Goal: Transaction & Acquisition: Purchase product/service

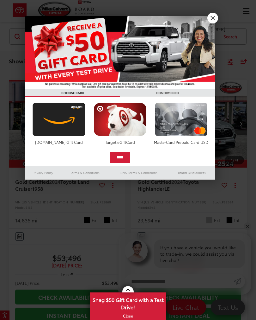
click at [215, 16] on link "X" at bounding box center [213, 18] width 11 height 11
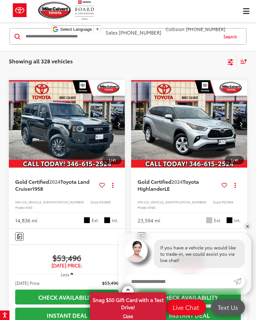
click at [67, 40] on input "Search by Make, Model, or Keyword" at bounding box center [121, 36] width 193 height 15
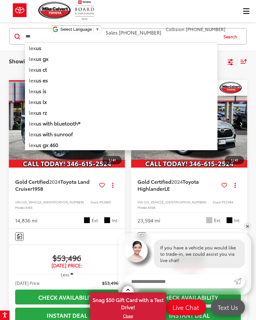
click at [43, 95] on li "lex us is" at bounding box center [121, 90] width 193 height 11
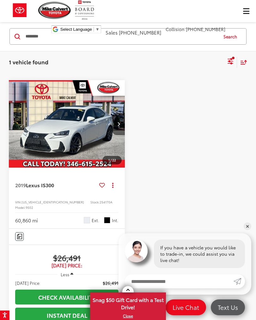
click at [245, 13] on div "Mike Calvert Toyota Select Language ​ ▼ Sales 713-597-5313 Service 346-577-8734…" at bounding box center [128, 19] width 256 height 38
click at [246, 14] on div "Mike Calvert Toyota Select Language ​ ▼ Sales 713-597-5313 Service 346-577-8734…" at bounding box center [128, 19] width 256 height 38
click at [246, 13] on div "Mike Calvert Toyota Select Language ​ ▼ Sales 713-597-5313 Service 346-577-8734…" at bounding box center [128, 19] width 256 height 38
click at [222, 164] on div at bounding box center [189, 239] width 116 height 319
click at [249, 229] on link "✕" at bounding box center [248, 226] width 8 height 8
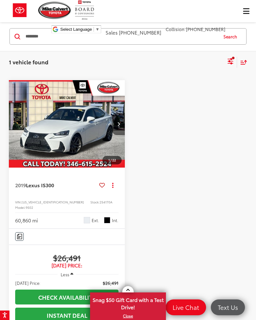
click at [247, 16] on div "Mike Calvert Toyota Select Language ​ ▼ Sales 713-597-5313 Service 346-577-8734…" at bounding box center [128, 19] width 256 height 38
click at [246, 13] on div "Mike Calvert Toyota Select Language ​ ▼ Sales 713-597-5313 Service 346-577-8734…" at bounding box center [128, 19] width 256 height 38
click at [244, 13] on div "Mike Calvert Toyota Select Language ​ ▼ Sales 713-597-5313 Service 346-577-8734…" at bounding box center [128, 19] width 256 height 38
click at [197, 174] on div at bounding box center [189, 239] width 116 height 319
click at [246, 11] on div "Mike Calvert Toyota Select Language ​ ▼ Sales 713-597-5313 Service 346-577-8734…" at bounding box center [128, 19] width 256 height 38
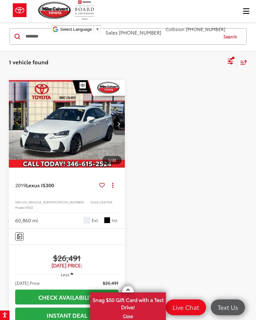
click at [246, 16] on div "Mike Calvert Toyota Select Language ​ ▼ Sales 713-597-5313 Service 346-577-8734…" at bounding box center [128, 19] width 256 height 38
click at [246, 11] on div "Mike Calvert Toyota Select Language ​ ▼ Sales 713-597-5313 Service 346-577-8734…" at bounding box center [128, 19] width 256 height 38
click at [196, 41] on input "********" at bounding box center [121, 36] width 193 height 15
click at [244, 12] on div "Mike Calvert Toyota Select Language ​ ▼ Sales 713-597-5313 Service 346-577-8734…" at bounding box center [128, 19] width 256 height 38
click at [248, 13] on div "Mike Calvert Toyota Select Language ​ ▼ Sales 713-597-5313 Service 346-577-8734…" at bounding box center [128, 19] width 256 height 38
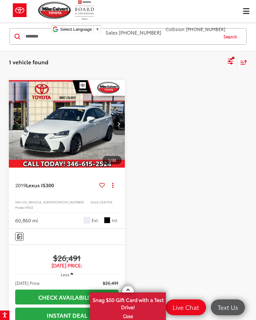
click at [243, 15] on div "Mike Calvert Toyota Select Language ​ ▼ Sales 713-597-5313 Service 346-577-8734…" at bounding box center [128, 19] width 256 height 38
click at [48, 38] on input "********" at bounding box center [121, 36] width 193 height 15
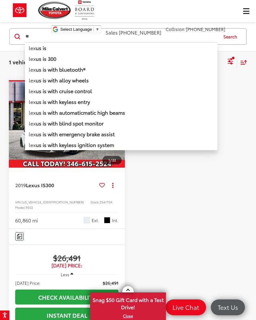
type input "*"
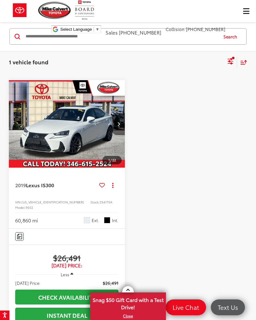
click at [246, 11] on div "Mike Calvert Toyota Select Language ​ ▼ Sales 713-597-5313 Service 346-577-8734…" at bounding box center [128, 19] width 256 height 38
click at [245, 14] on div "Mike Calvert Toyota Select Language ​ ▼ Sales 713-597-5313 Service 346-577-8734…" at bounding box center [128, 19] width 256 height 38
click at [244, 17] on div "Mike Calvert Toyota Select Language ​ ▼ Sales 713-597-5313 Service 346-577-8734…" at bounding box center [128, 19] width 256 height 38
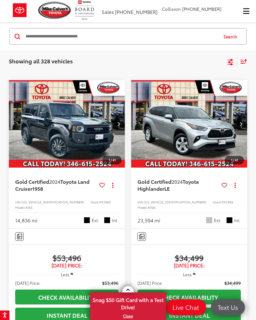
click at [243, 11] on span "Click to show site navigation" at bounding box center [246, 11] width 6 height 0
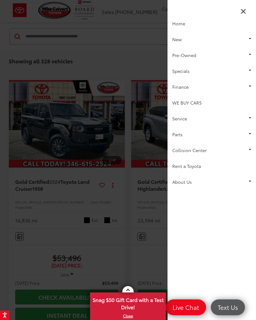
click at [251, 55] on link "Pre-Owned" at bounding box center [212, 55] width 89 height 16
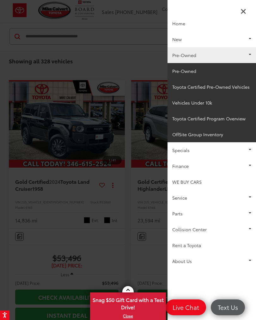
click at [194, 73] on link "Pre-Owned" at bounding box center [212, 71] width 89 height 16
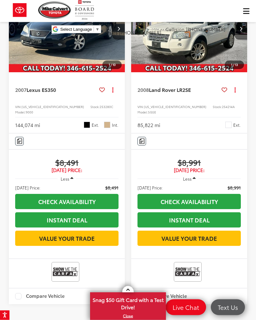
scroll to position [1767, 0]
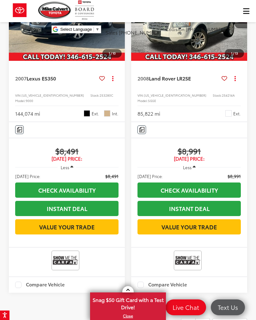
click at [86, 61] on img "2007 Lexus ES 350 0" at bounding box center [67, 17] width 117 height 88
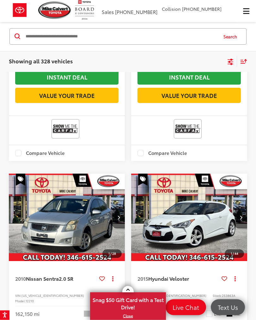
scroll to position [623, 0]
click at [252, 16] on button "Click to show site navigation" at bounding box center [246, 11] width 20 height 22
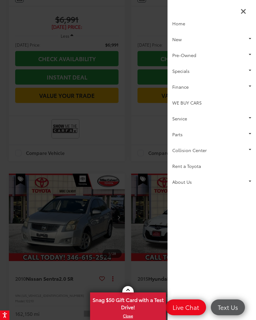
scroll to position [0, 0]
click at [246, 16] on link "Home" at bounding box center [212, 24] width 89 height 16
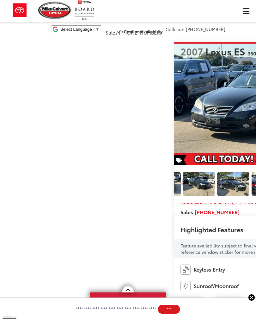
click at [8, 34] on div "Mike Calvert Toyota Select Language ​ ▼ Sales 713-597-5313 Service 346-577-8734…" at bounding box center [128, 19] width 256 height 38
click at [6, 30] on div "Mike Calvert Toyota Select Language ​ ▼ Sales 713-597-5313 Service 346-577-8734…" at bounding box center [128, 19] width 256 height 38
click at [6, 32] on div "Mike Calvert Toyota Select Language ​ ▼ Sales 713-597-5313 Service 346-577-8734…" at bounding box center [128, 19] width 256 height 38
click at [10, 33] on div "Mike Calvert Toyota Select Language ​ ▼ Sales 713-597-5313 Service 346-577-8734…" at bounding box center [128, 19] width 256 height 38
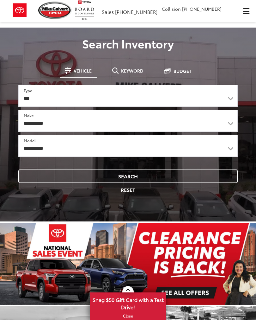
click at [244, 16] on button "Click to show site navigation" at bounding box center [246, 11] width 20 height 22
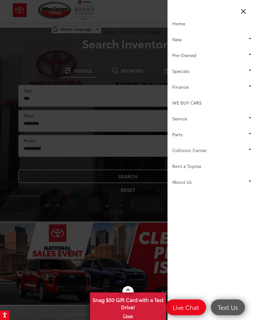
click at [254, 55] on link "Pre-Owned" at bounding box center [212, 55] width 89 height 16
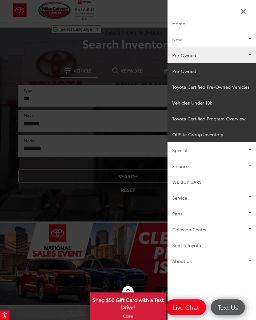
click at [192, 74] on link "Pre-Owned" at bounding box center [212, 71] width 89 height 16
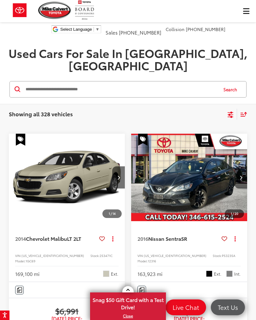
click at [244, 109] on div "Sort" at bounding box center [242, 114] width 10 height 11
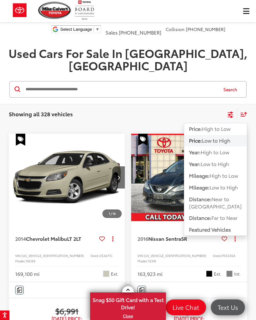
click at [224, 136] on span "Low to High" at bounding box center [216, 139] width 28 height 7
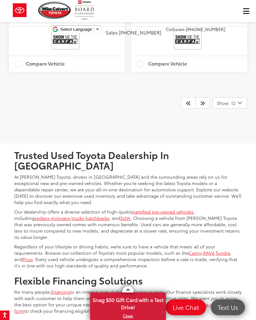
scroll to position [1987, 0]
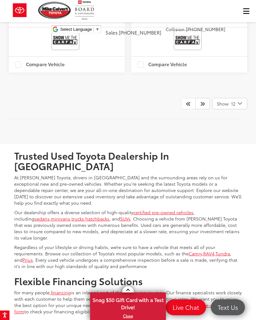
click at [204, 106] on icon "Next" at bounding box center [202, 103] width 5 height 5
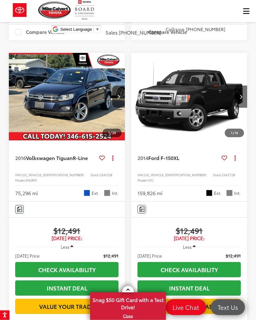
scroll to position [1691, 0]
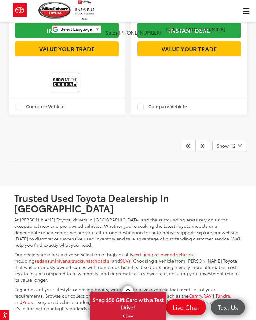
click at [202, 148] on icon "Next" at bounding box center [202, 145] width 5 height 5
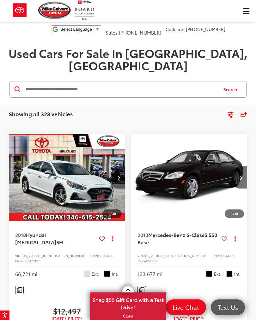
click at [237, 166] on button "Next image" at bounding box center [241, 177] width 13 height 22
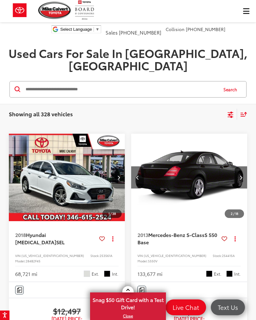
scroll to position [0, 117]
click at [242, 166] on button "Next image" at bounding box center [241, 177] width 13 height 22
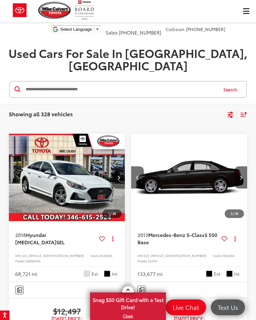
scroll to position [0, 234]
click at [240, 175] on icon "Next image" at bounding box center [241, 177] width 3 height 4
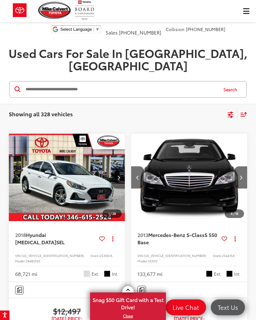
scroll to position [0, 351]
click at [239, 166] on button "Next image" at bounding box center [241, 177] width 13 height 22
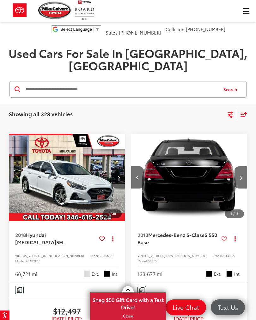
click at [241, 175] on icon "Next image" at bounding box center [241, 177] width 3 height 4
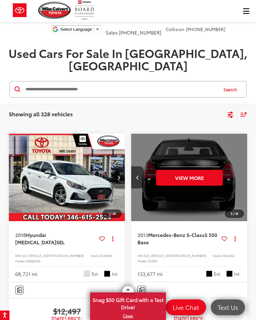
scroll to position [0, 586]
click at [213, 170] on button "View More" at bounding box center [189, 178] width 67 height 16
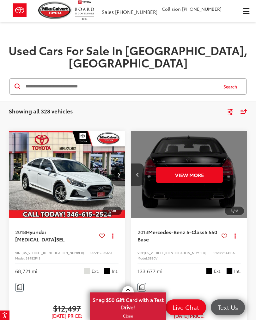
scroll to position [0, 0]
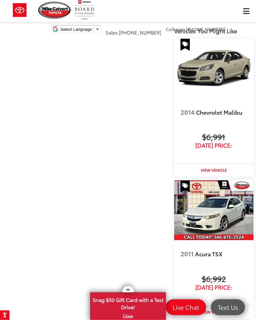
scroll to position [632, 0]
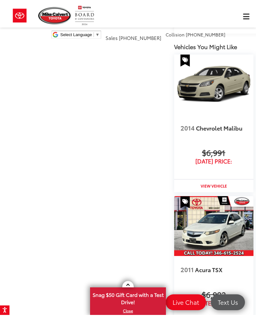
scroll to position [632, 0]
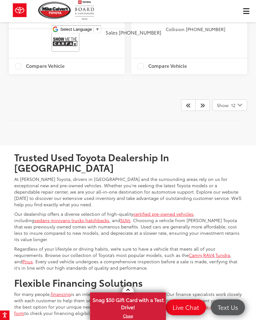
scroll to position [1987, 0]
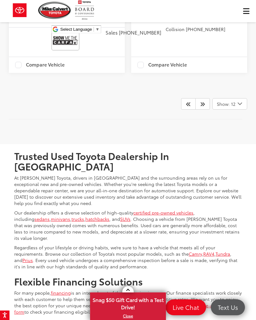
click at [200, 110] on link at bounding box center [203, 103] width 15 height 11
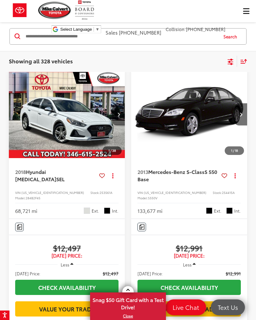
scroll to position [62, 0]
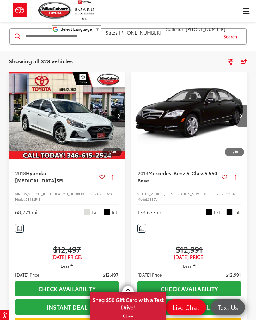
click at [72, 111] on img "2018 Hyundai Sonata SEL 0" at bounding box center [67, 116] width 117 height 88
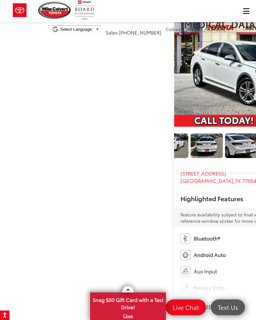
scroll to position [0, 155]
click at [156, 158] on img "Expand Photo 4" at bounding box center [172, 145] width 33 height 25
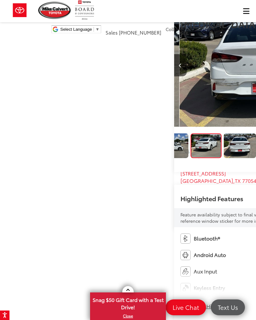
scroll to position [0, 1026]
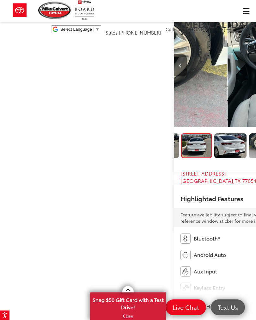
scroll to position [0, 1282]
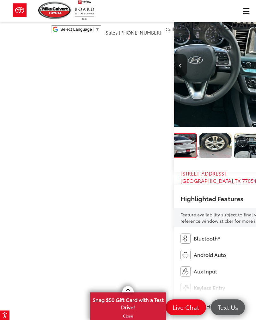
scroll to position [0, 1539]
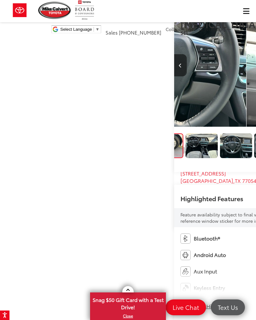
scroll to position [0, 1795]
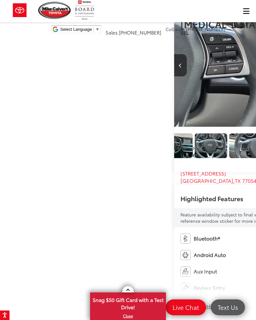
scroll to position [0, 2051]
